Goal: Task Accomplishment & Management: Use online tool/utility

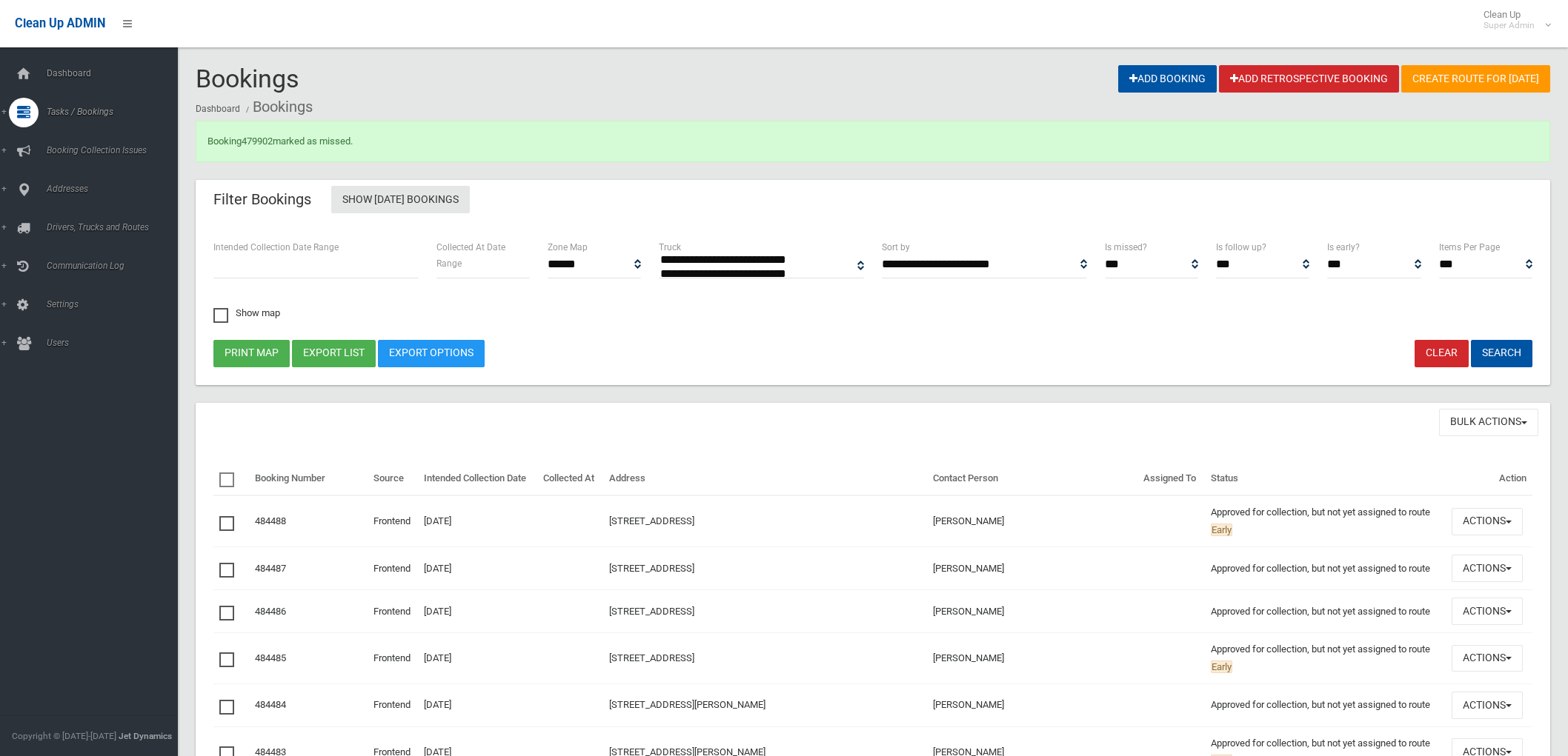
select select
click at [85, 213] on link "Search" at bounding box center [95, 221] width 190 height 20
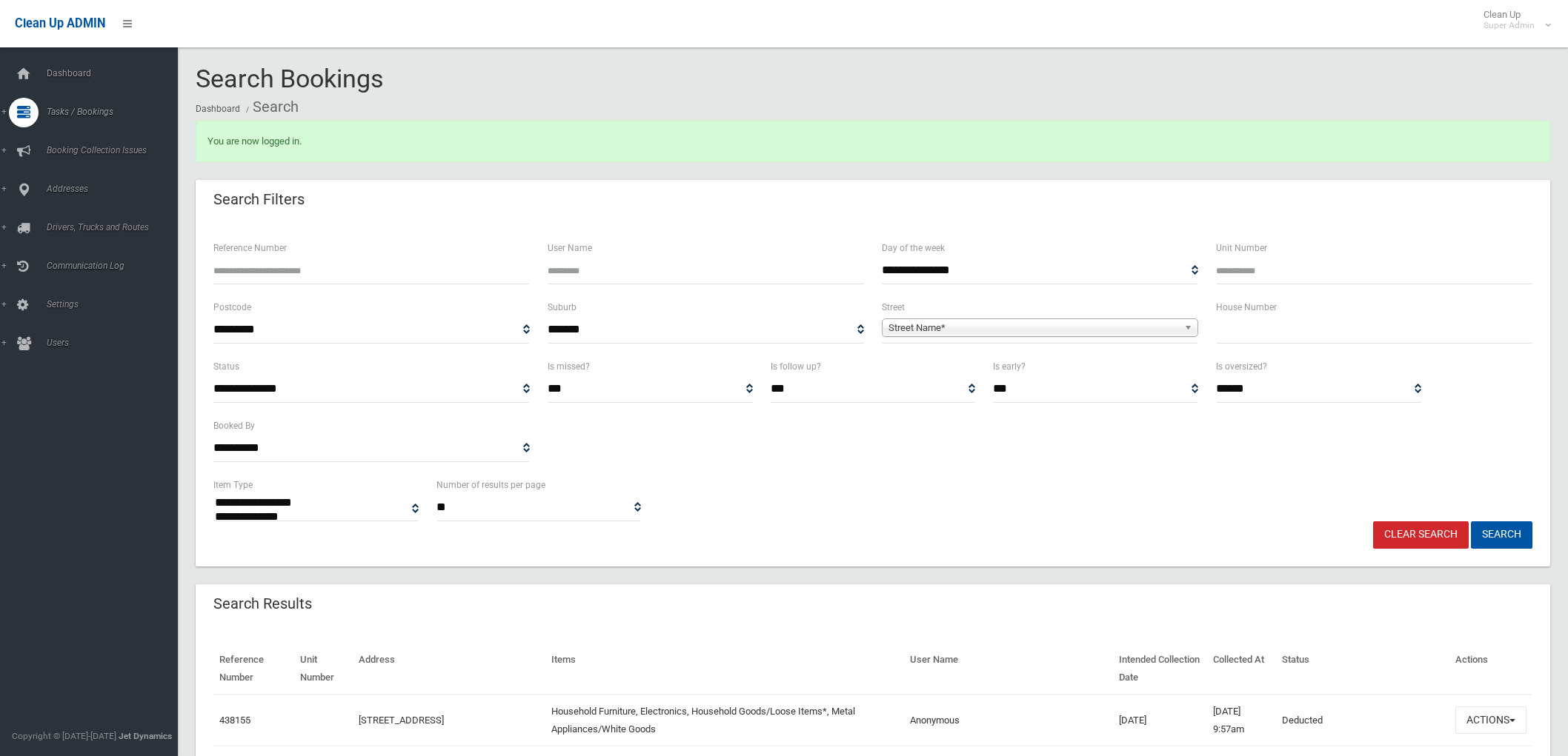
select select
click at [379, 277] on input "Reference Number" at bounding box center [371, 270] width 317 height 28
click at [1250, 266] on input "Unit Number" at bounding box center [1374, 270] width 317 height 28
type input "*"
click at [1242, 327] on input "text" at bounding box center [1374, 330] width 317 height 28
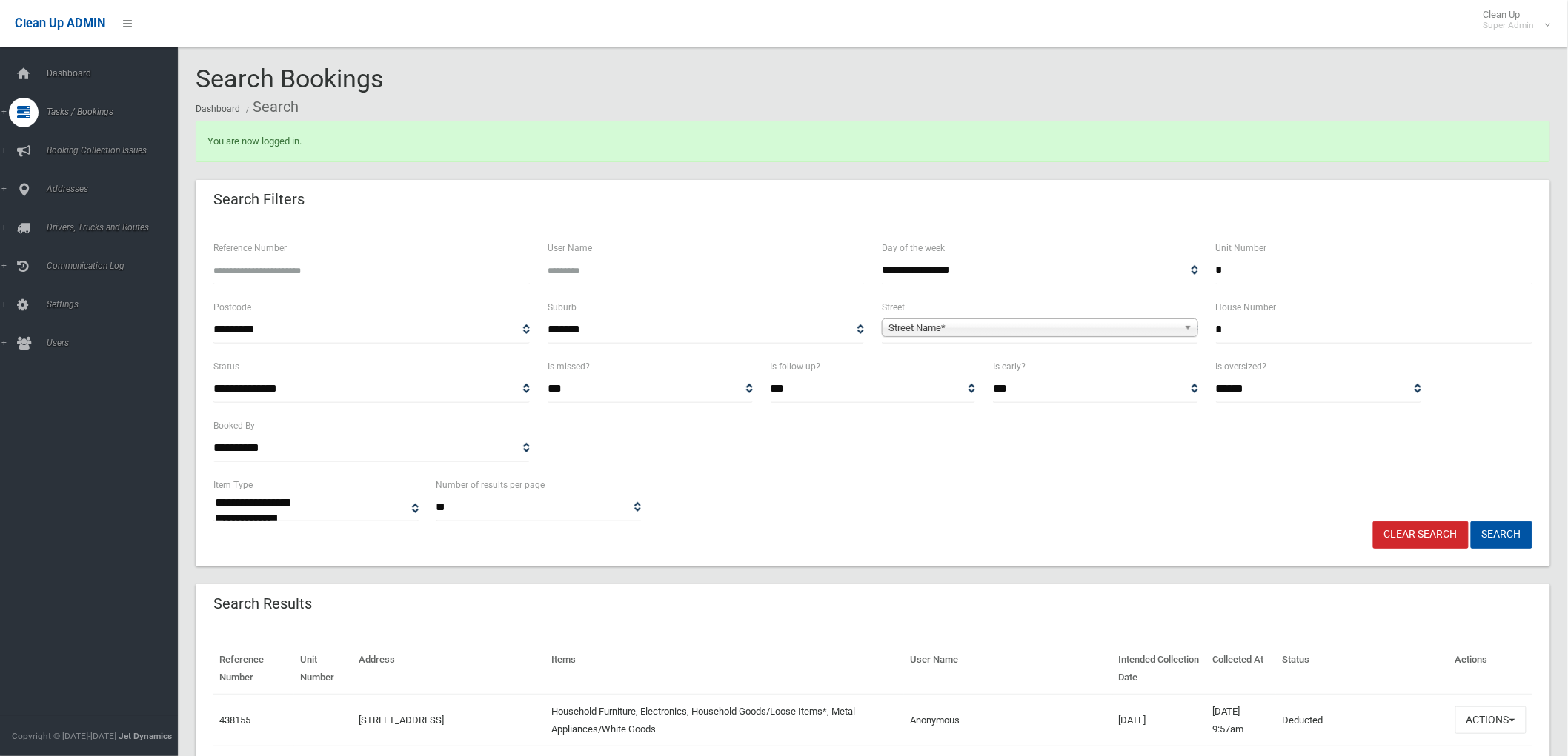
type input "*"
click at [1067, 323] on span "Street Name*" at bounding box center [1033, 328] width 290 height 18
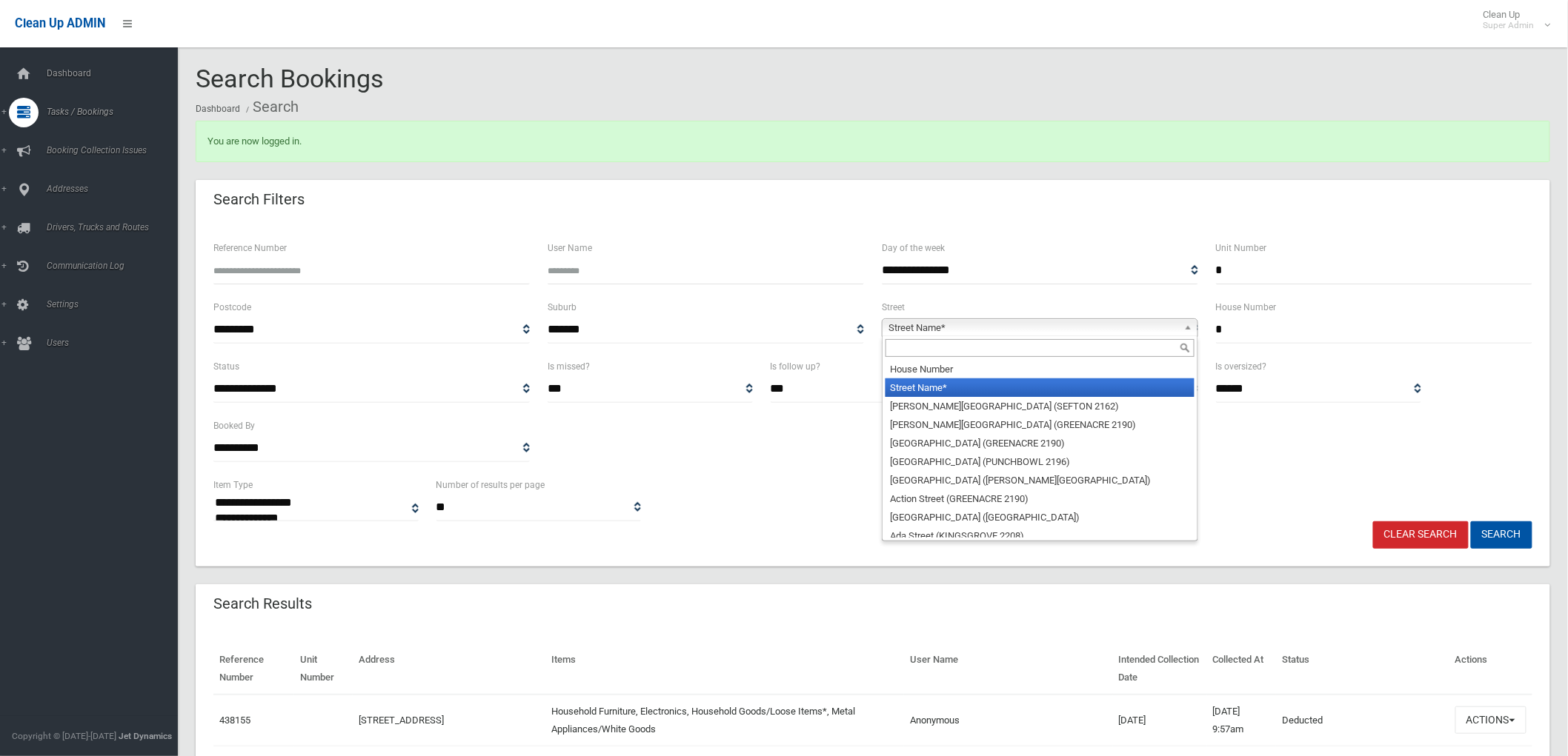
click at [1050, 348] on input "text" at bounding box center [1039, 348] width 309 height 18
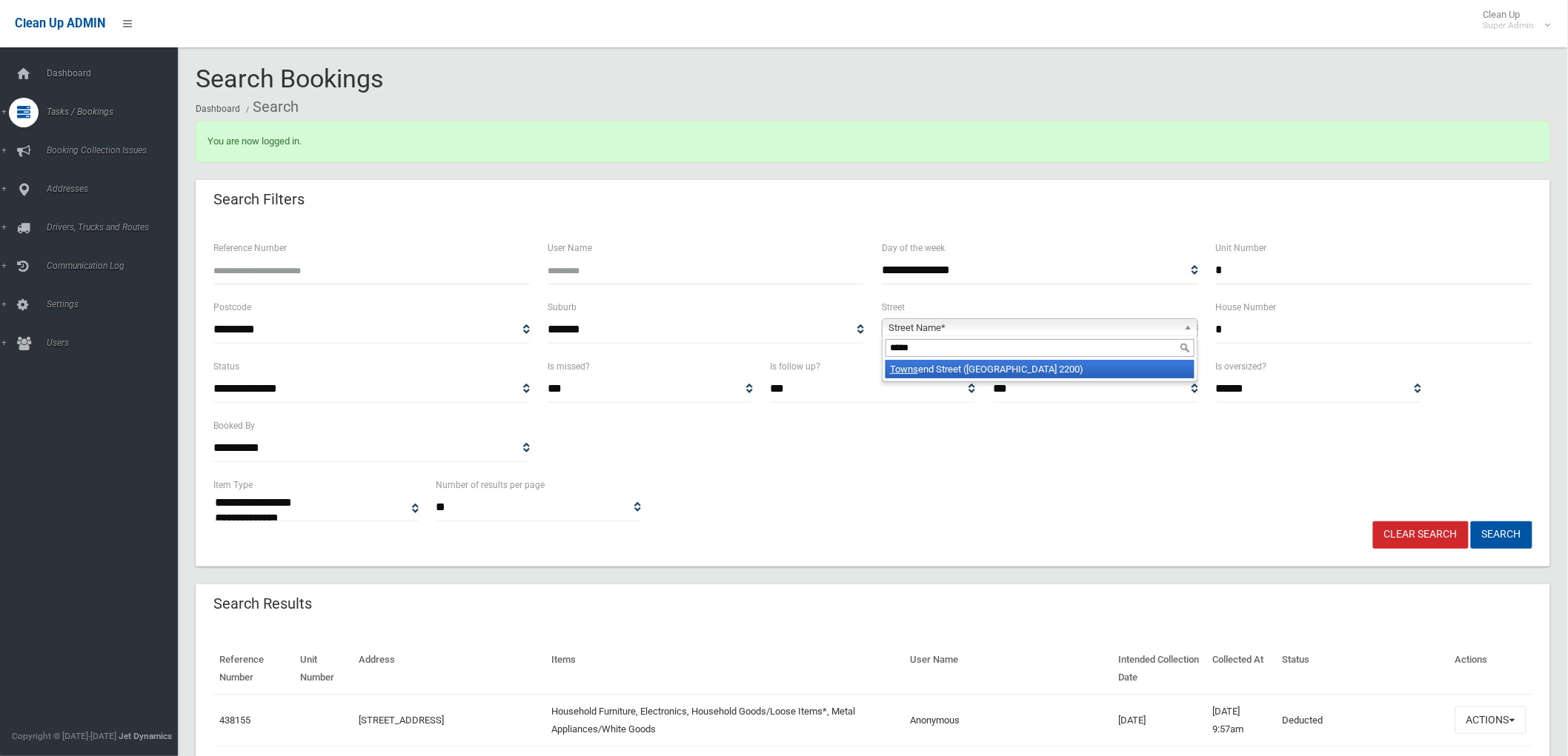
type input "*****"
click at [1035, 369] on li "[GEOGRAPHIC_DATA] ([GEOGRAPHIC_DATA] 2200)" at bounding box center [1039, 369] width 309 height 19
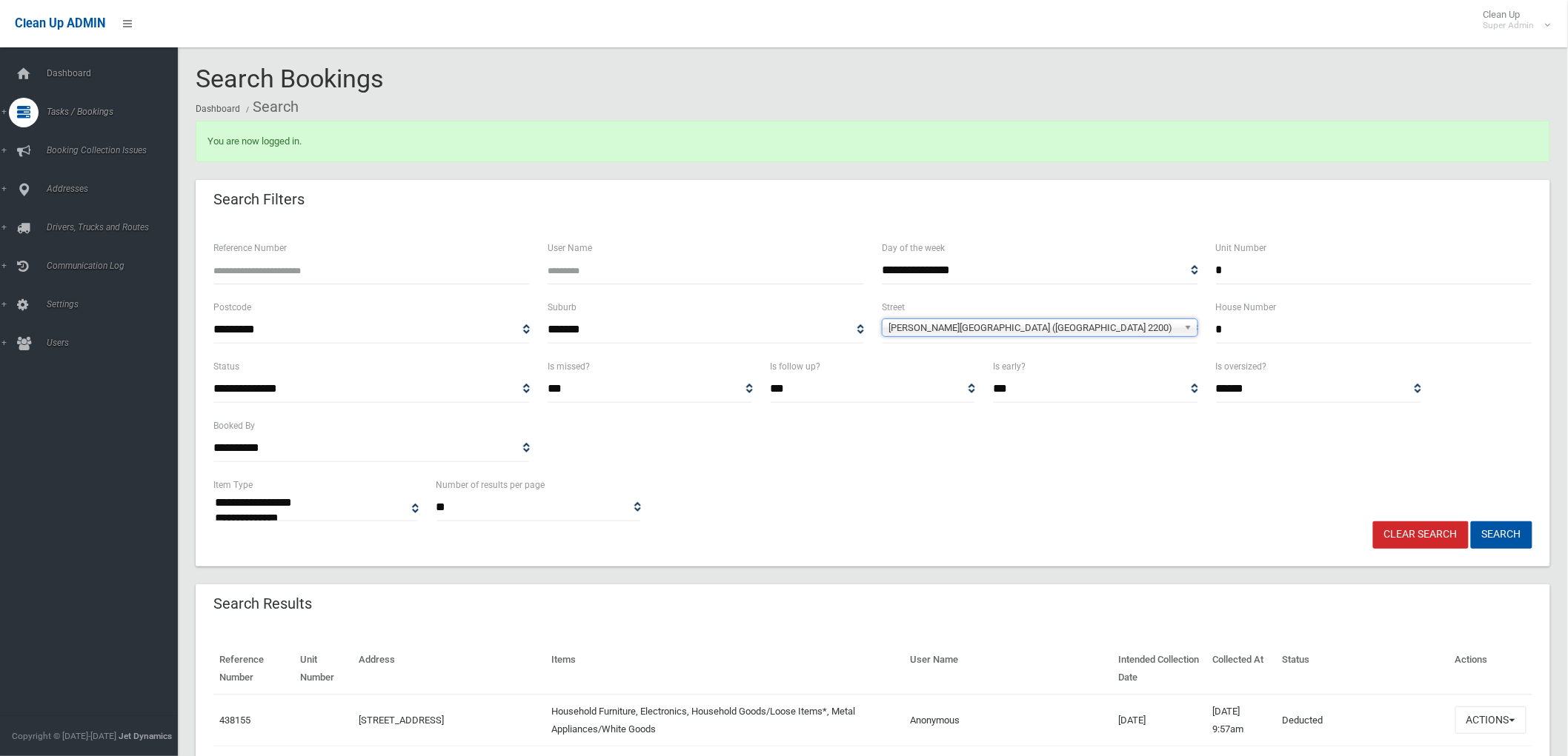
click at [1471, 522] on button "Search" at bounding box center [1501, 535] width 61 height 28
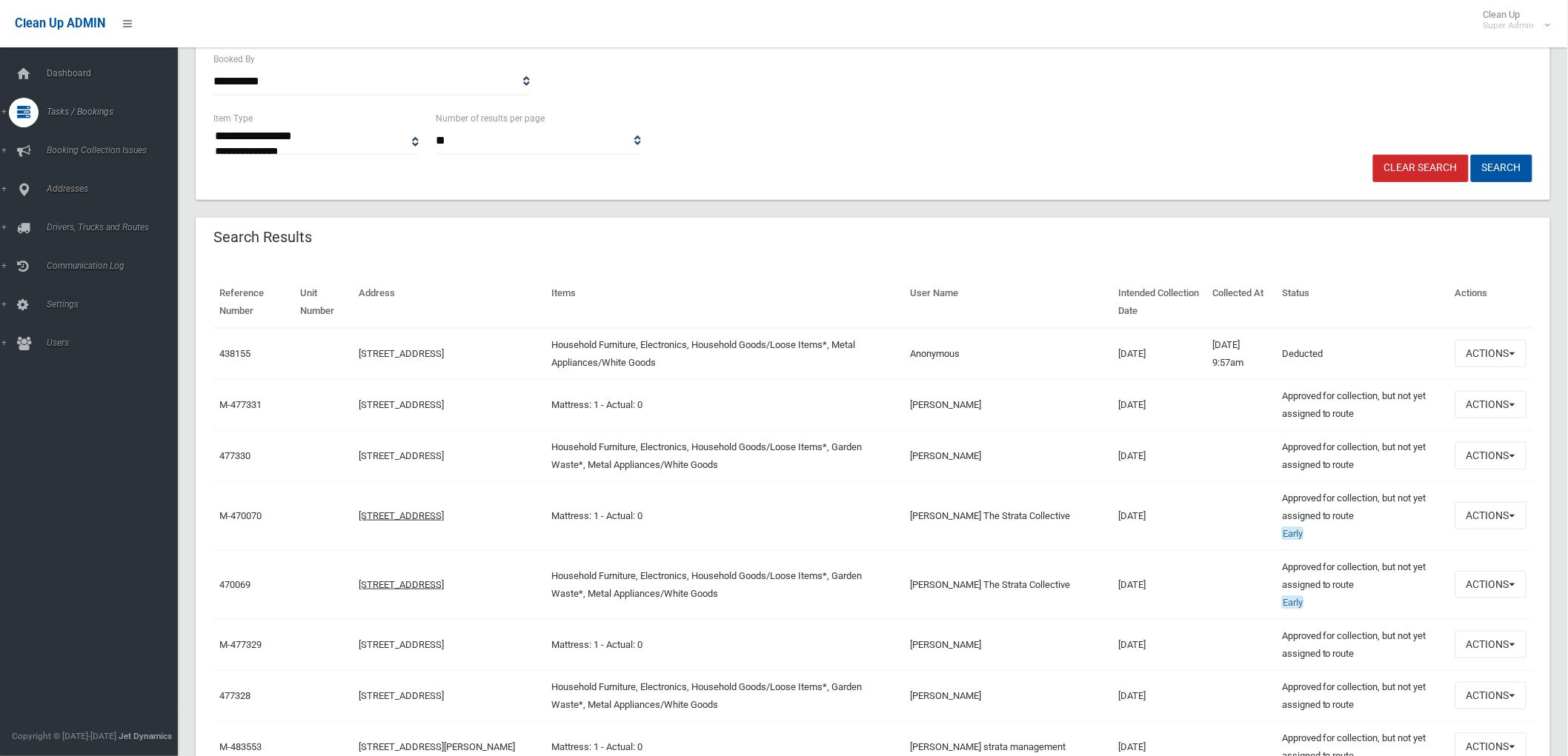
scroll to position [411, 0]
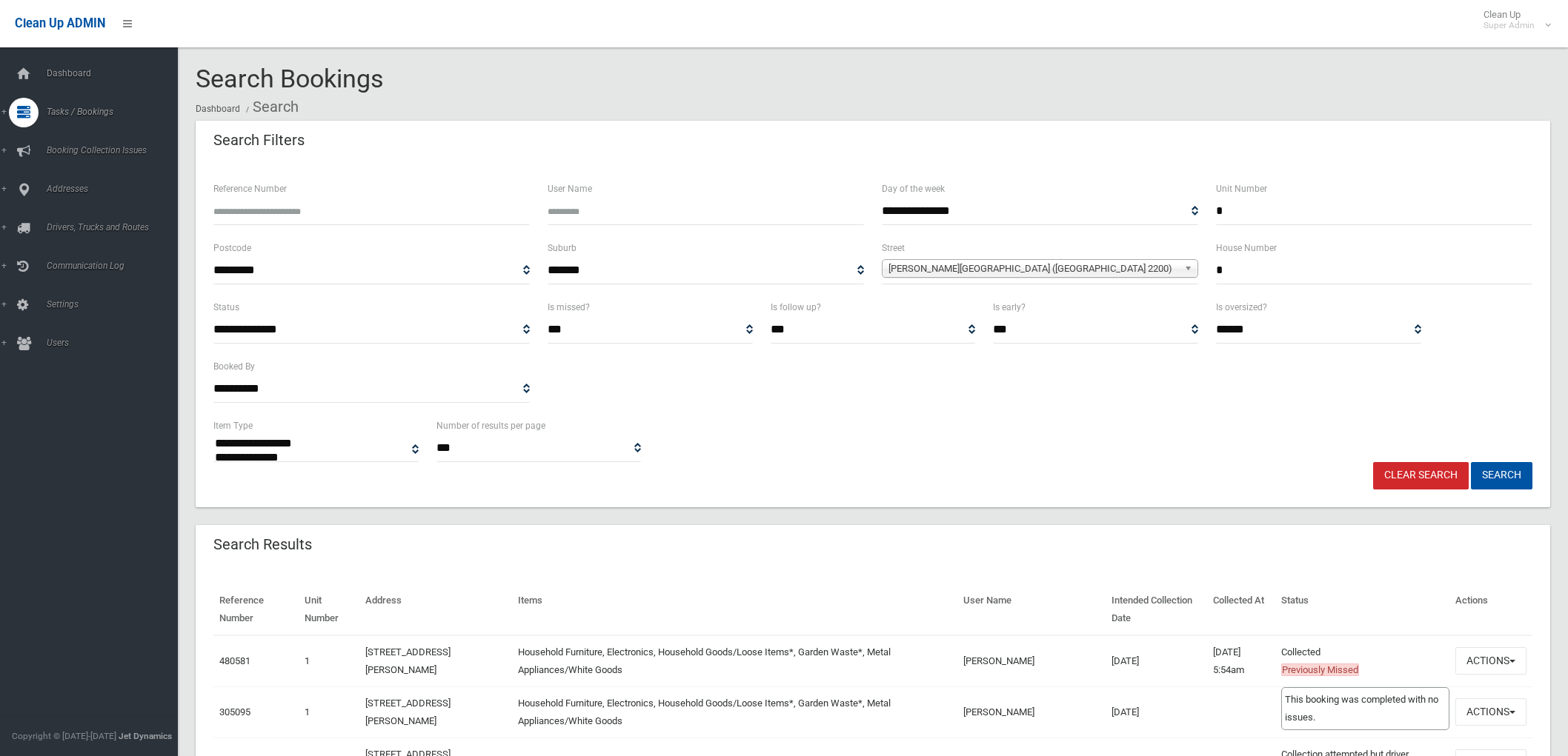
select select
click at [1476, 645] on td "Actions View Booking Edit Booking Clone Booking Add Booking Images Resend Confi…" at bounding box center [1491, 662] width 83 height 52
click at [1484, 650] on button "Actions" at bounding box center [1490, 661] width 71 height 28
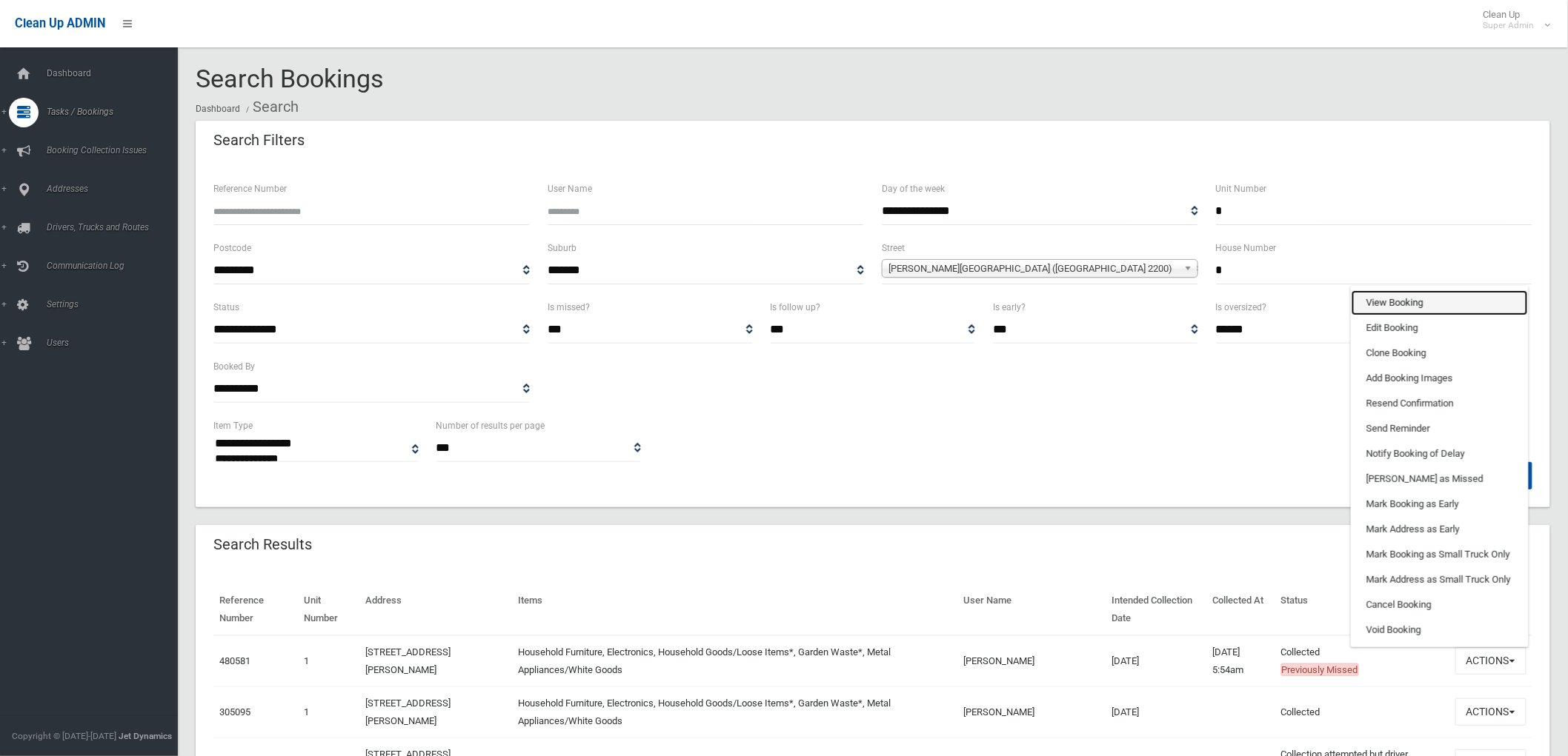
click at [1456, 292] on link "View Booking" at bounding box center [1439, 303] width 176 height 25
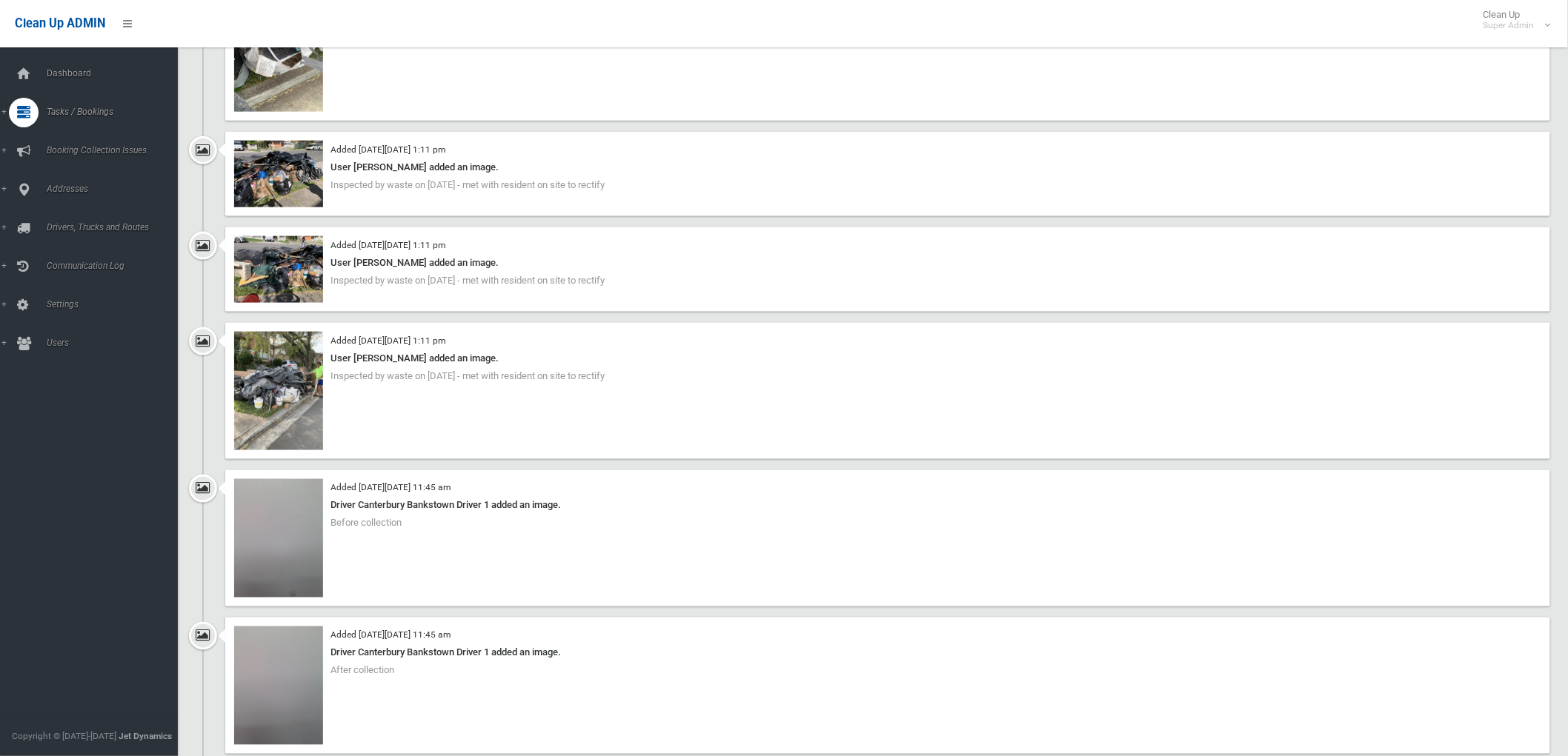
scroll to position [3374, 0]
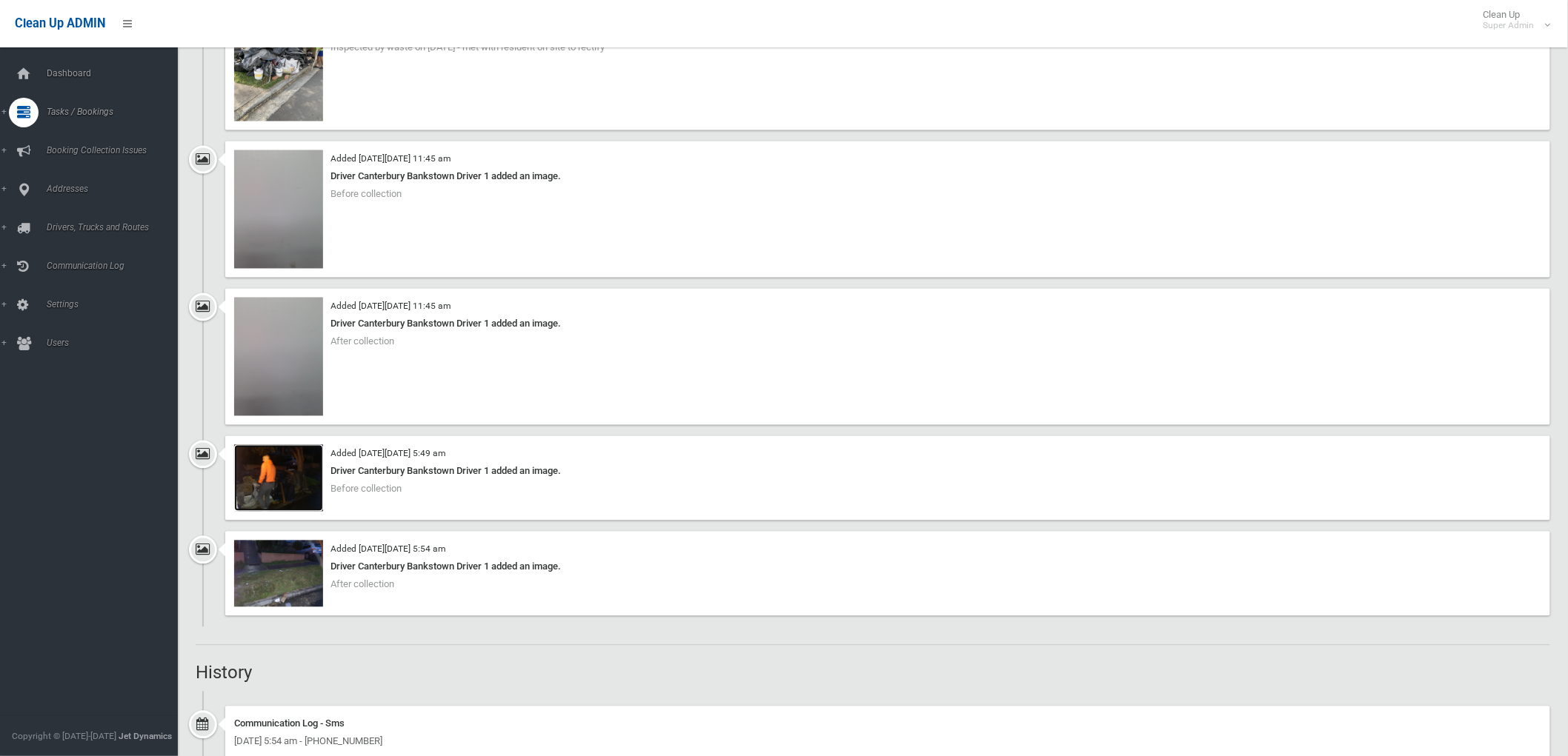
click at [271, 480] on img at bounding box center [278, 479] width 89 height 67
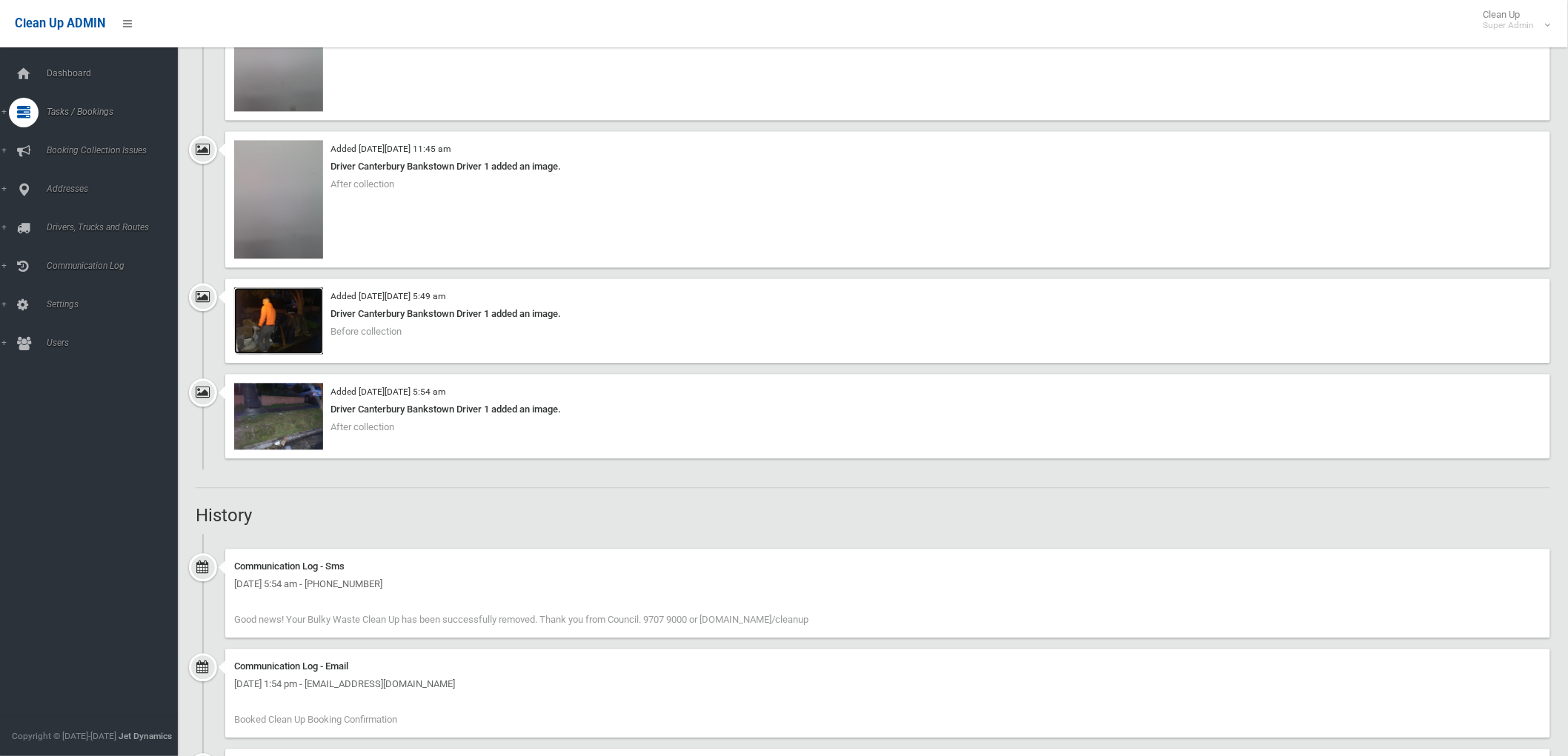
scroll to position [3539, 0]
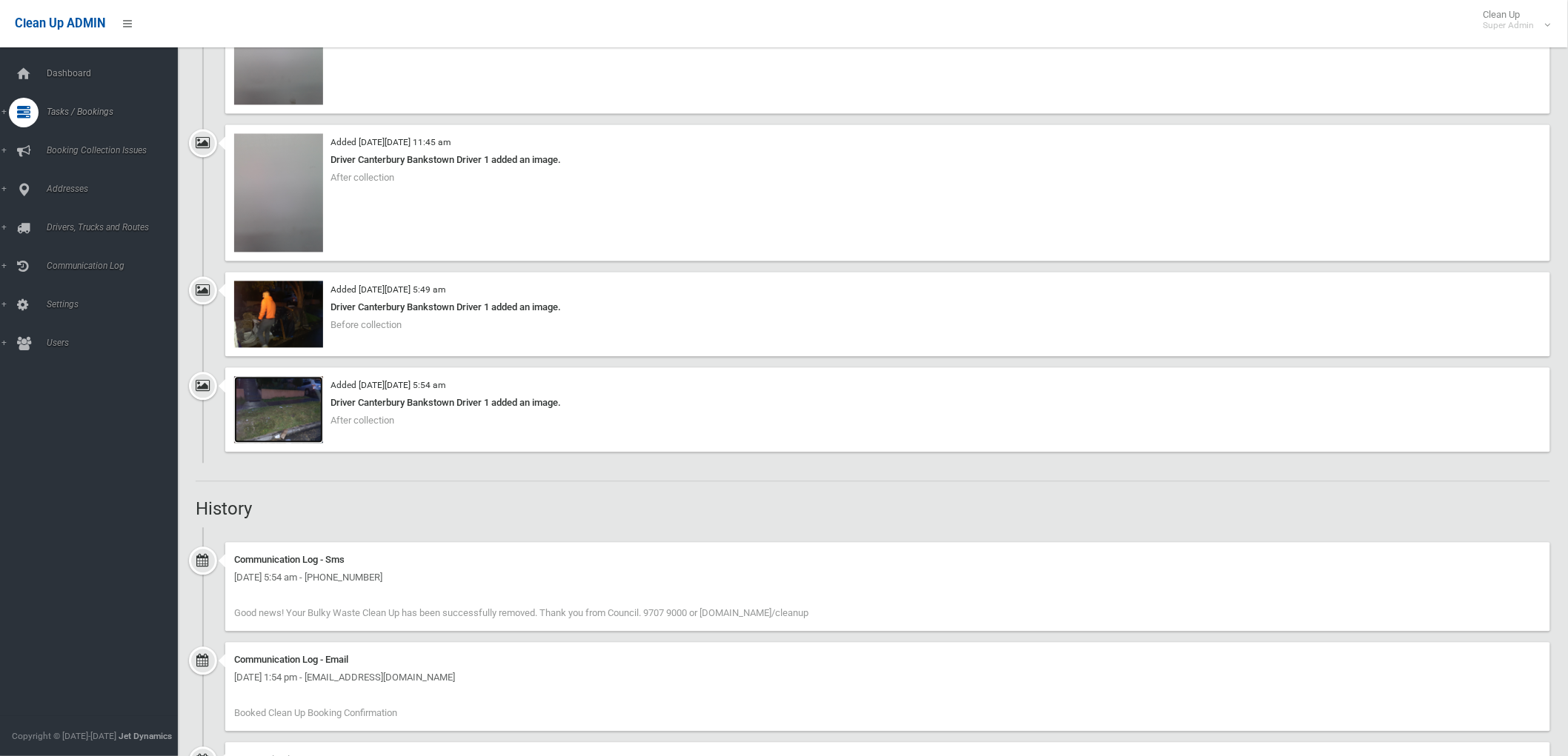
click at [270, 422] on img at bounding box center [278, 409] width 89 height 67
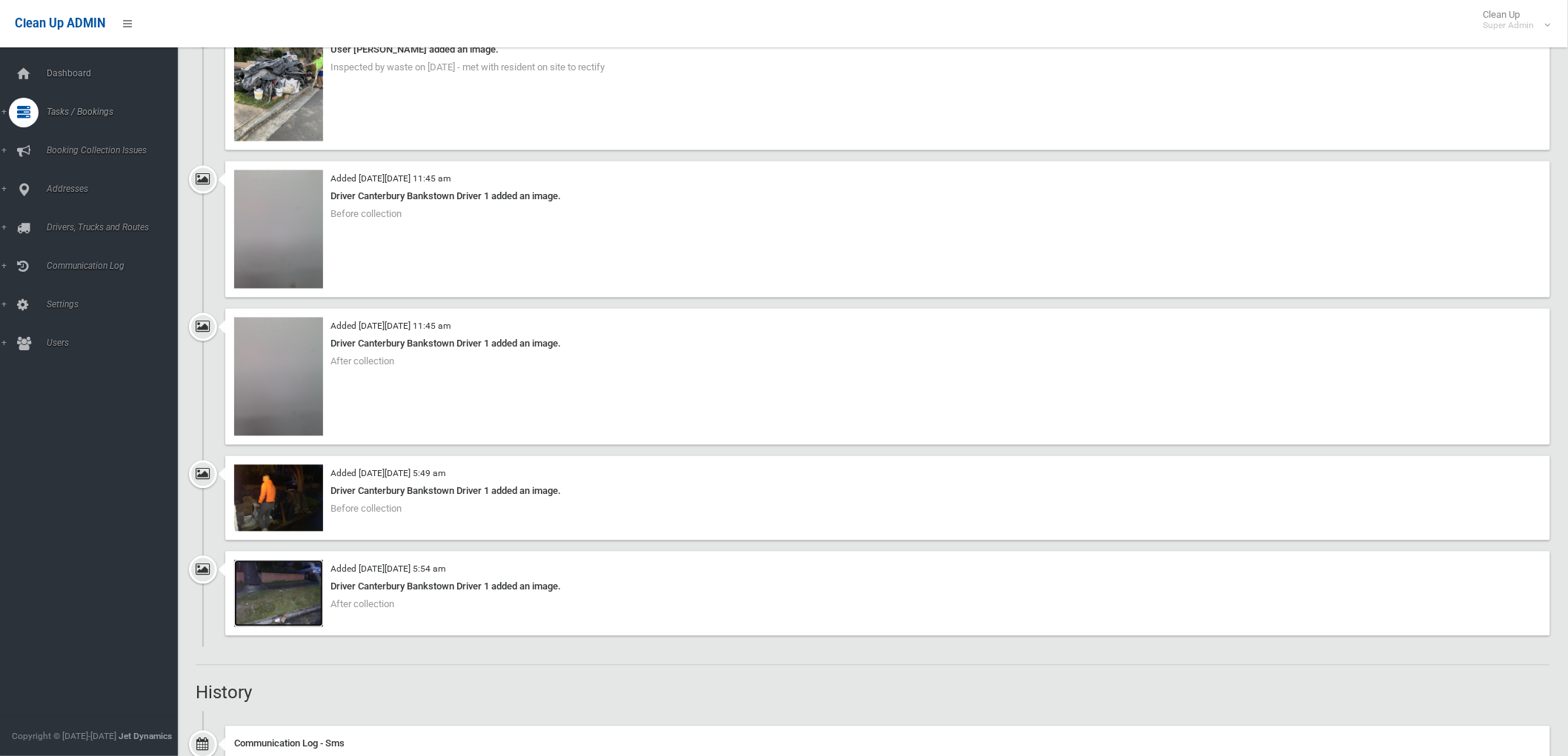
scroll to position [3292, 0]
